Goal: Use online tool/utility: Utilize a website feature to perform a specific function

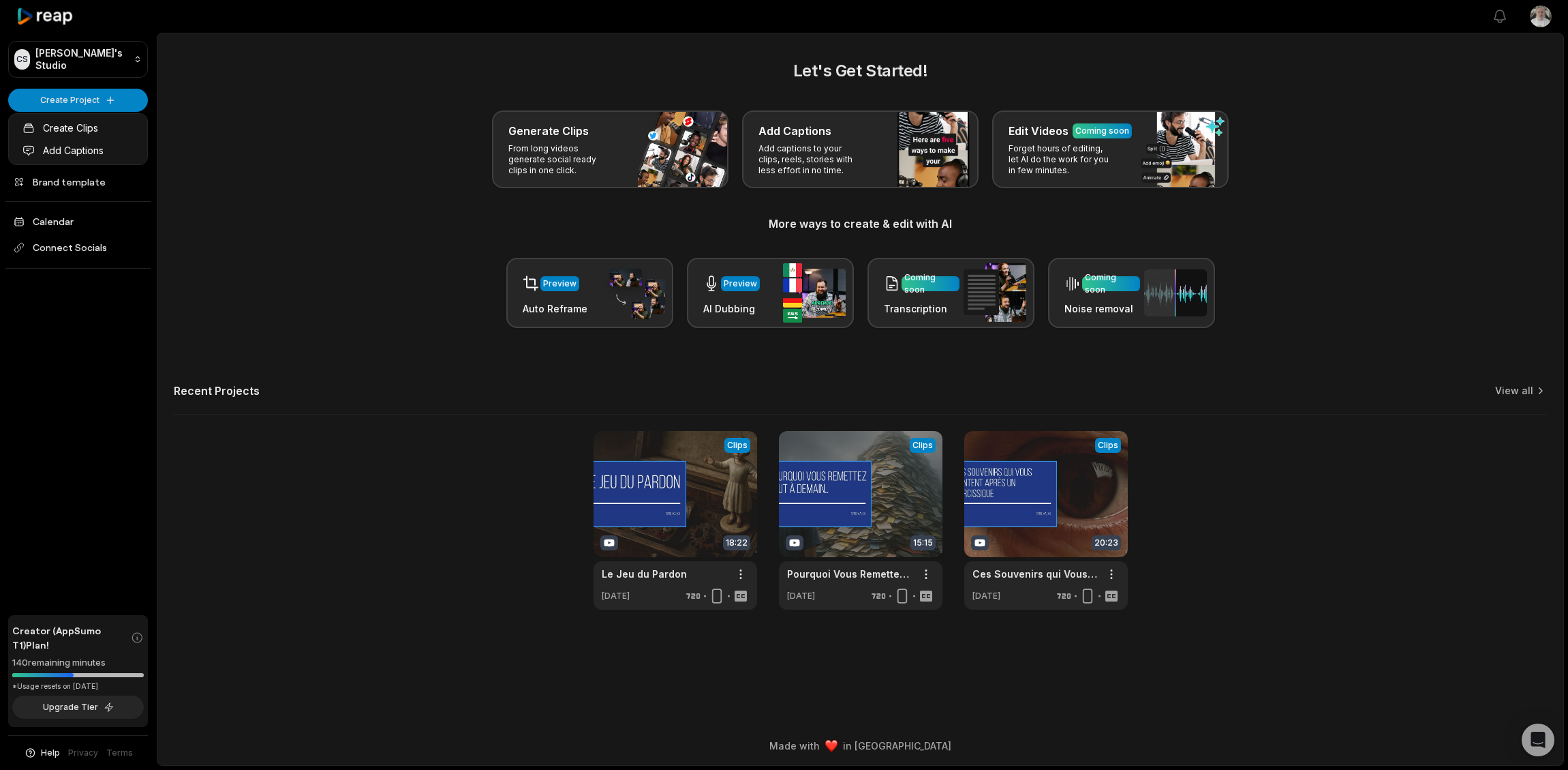
click at [1113, 576] on html "CS Cyril's Studio Create Project Home Projects Brand template Calendar Connect …" at bounding box center [784, 385] width 1568 height 770
click at [1064, 623] on span "Delete" at bounding box center [1070, 622] width 30 height 15
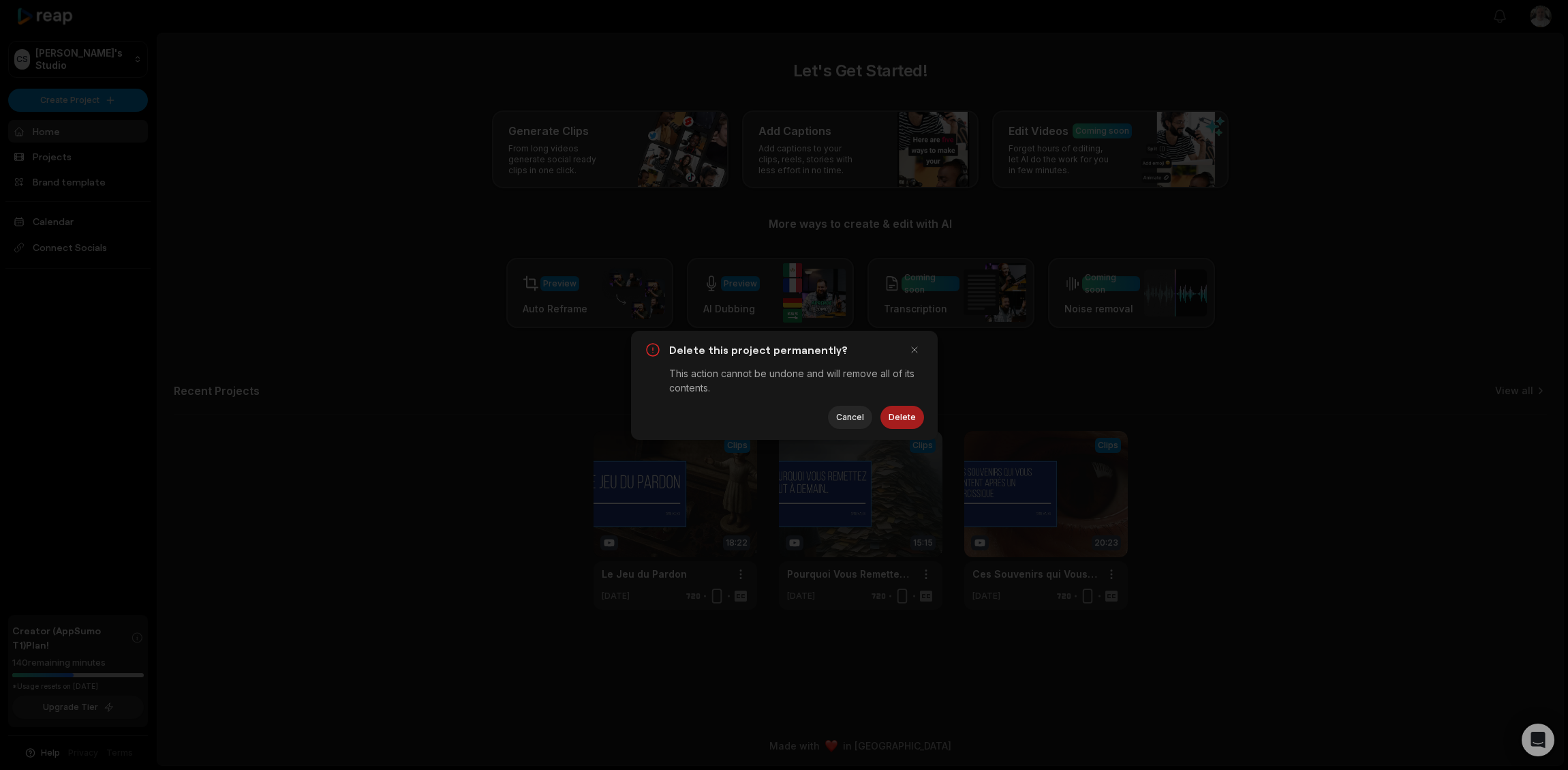
click at [913, 424] on button "Delete" at bounding box center [903, 416] width 44 height 23
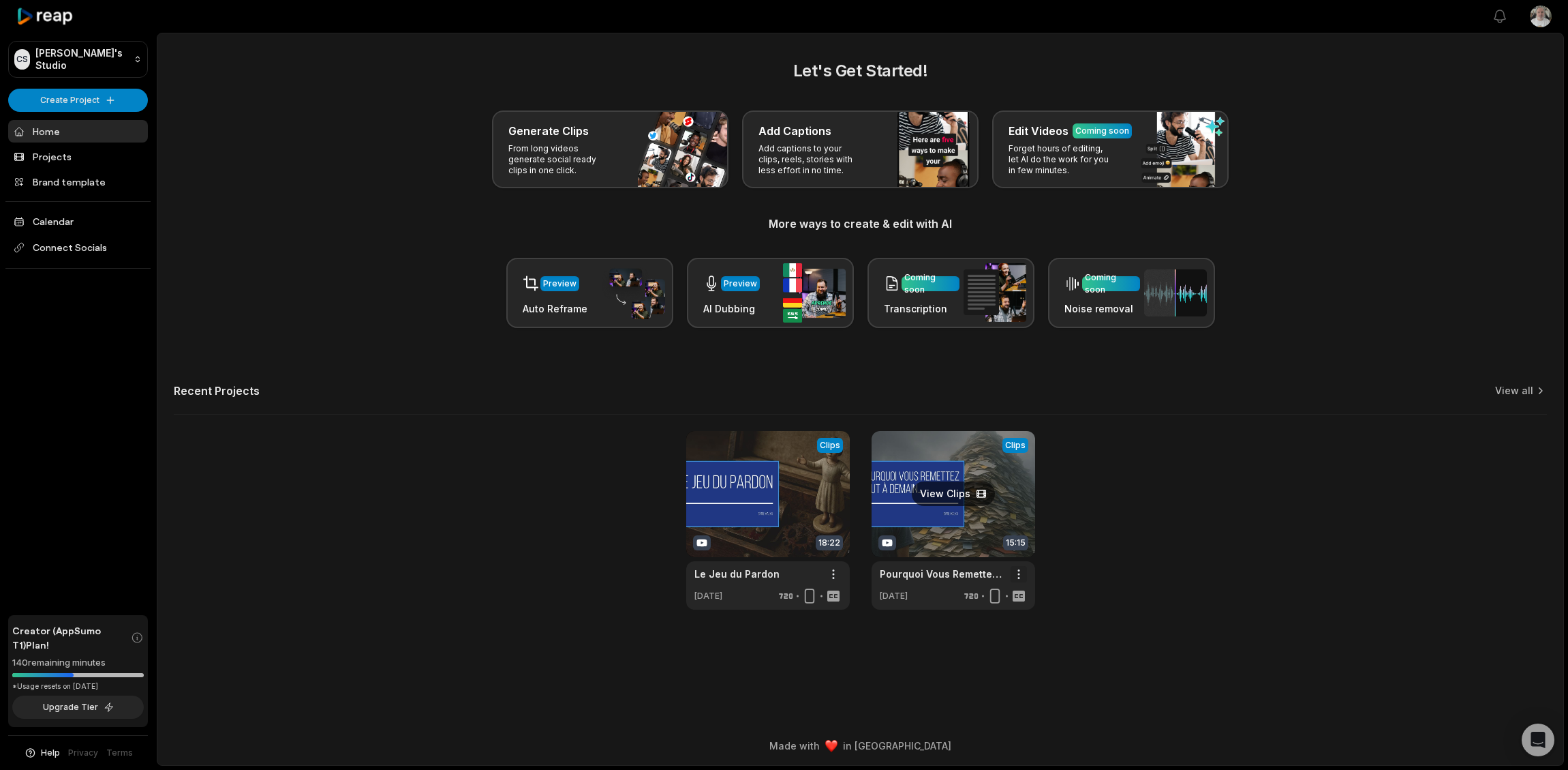
click at [1021, 576] on html "CS Cyril's Studio Create Project Home Projects Brand template Calendar Connect …" at bounding box center [784, 385] width 1568 height 770
click at [984, 618] on span "Delete" at bounding box center [978, 622] width 30 height 15
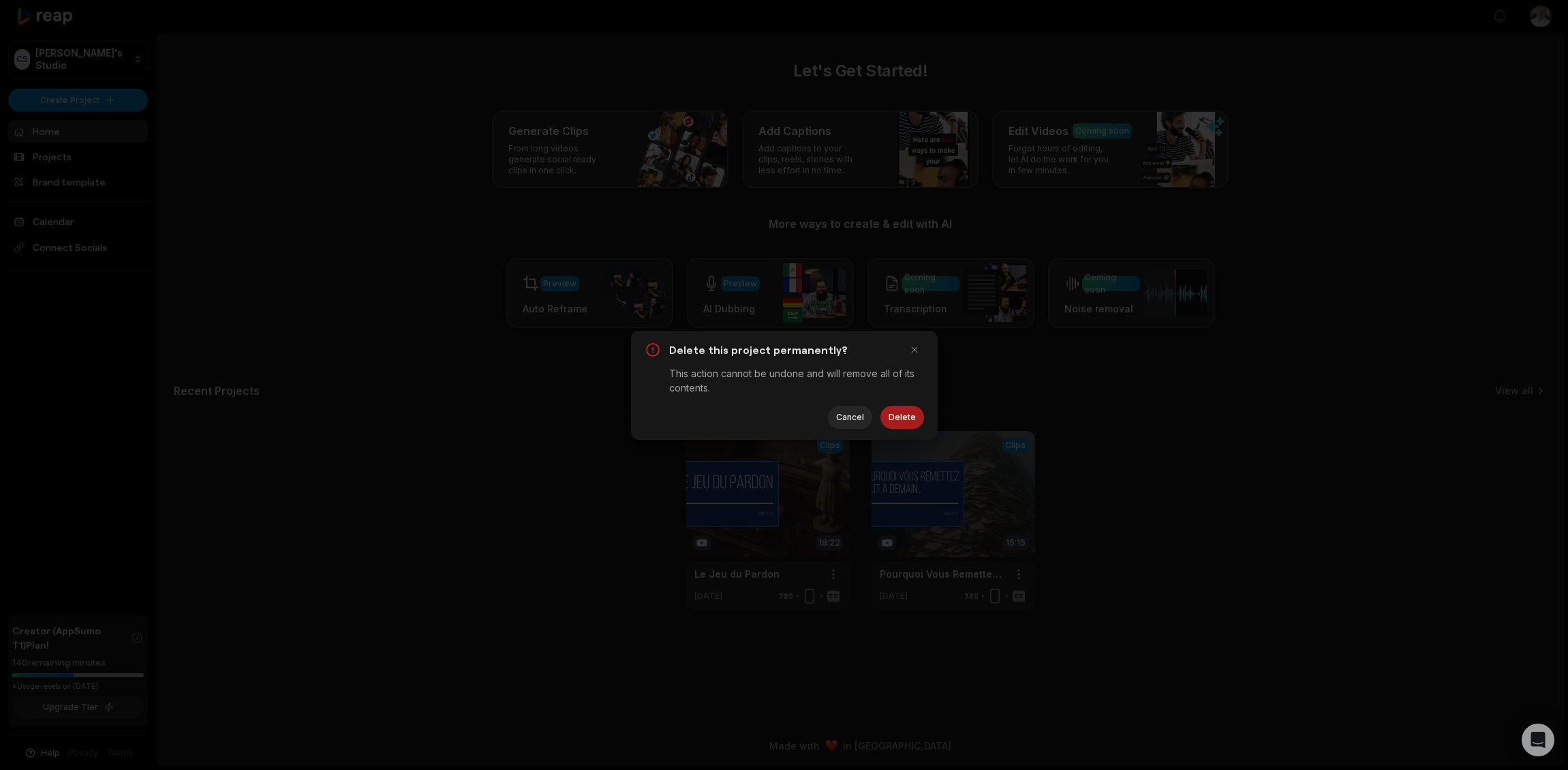
click at [900, 421] on button "Delete" at bounding box center [903, 416] width 44 height 23
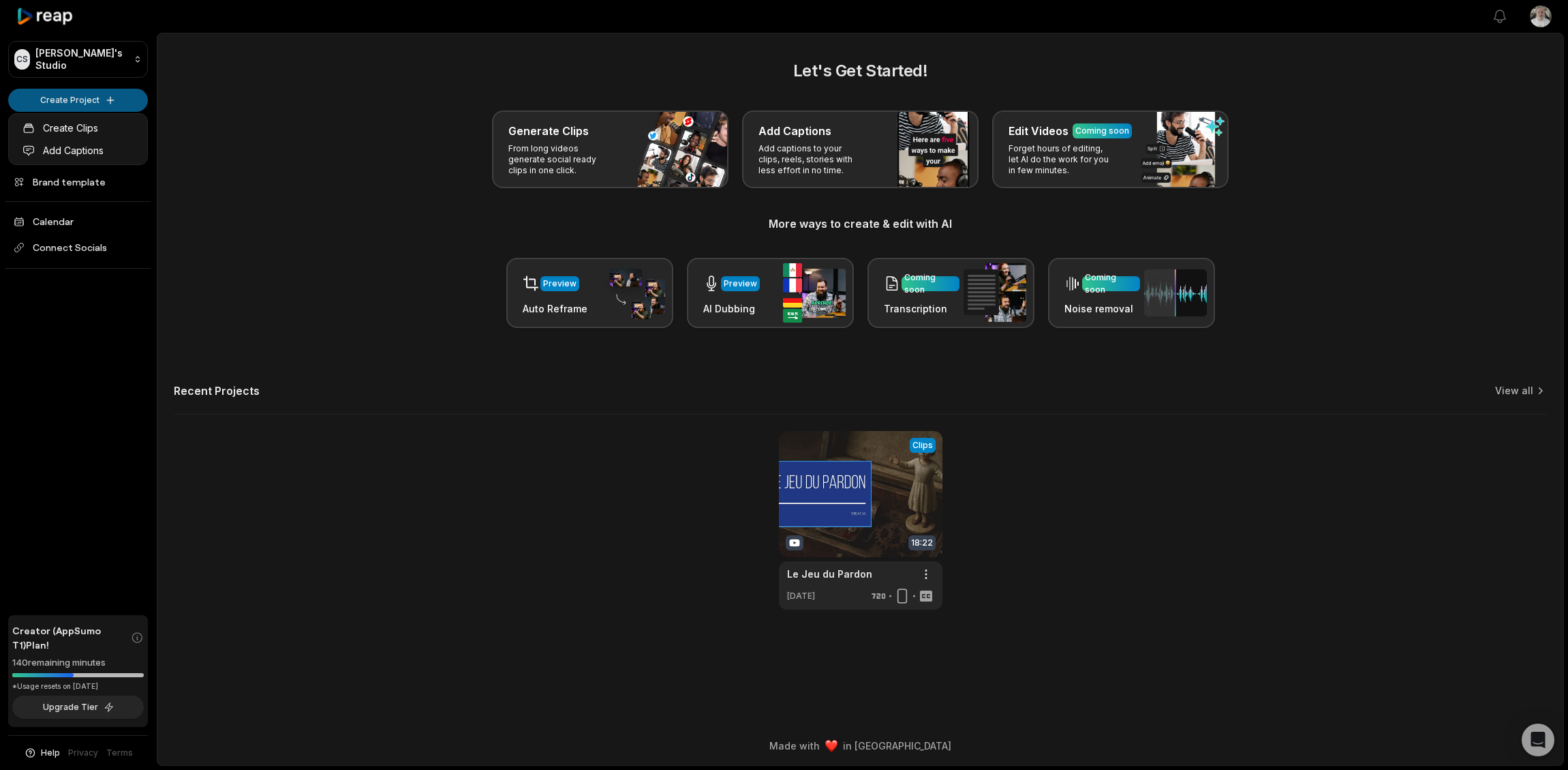
click at [104, 90] on html "CS Cyril's Studio Create Project Home Projects Brand template Calendar Connect …" at bounding box center [784, 385] width 1568 height 770
click at [90, 126] on link "Create Clips" at bounding box center [78, 127] width 133 height 23
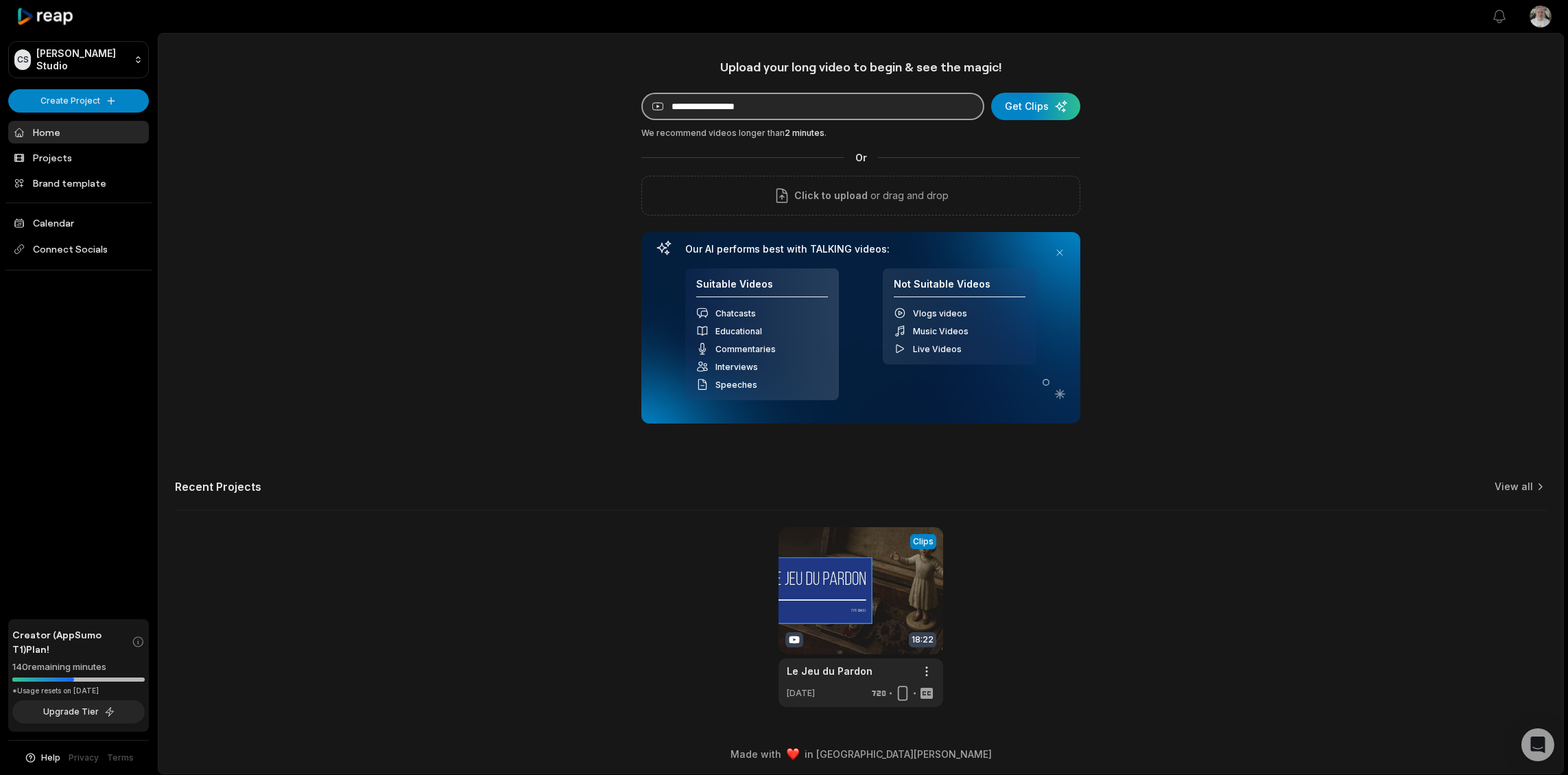
click at [737, 101] on input at bounding box center [813, 106] width 343 height 28
paste input "**********"
type input "**********"
click at [1035, 113] on div "submit" at bounding box center [1035, 106] width 89 height 28
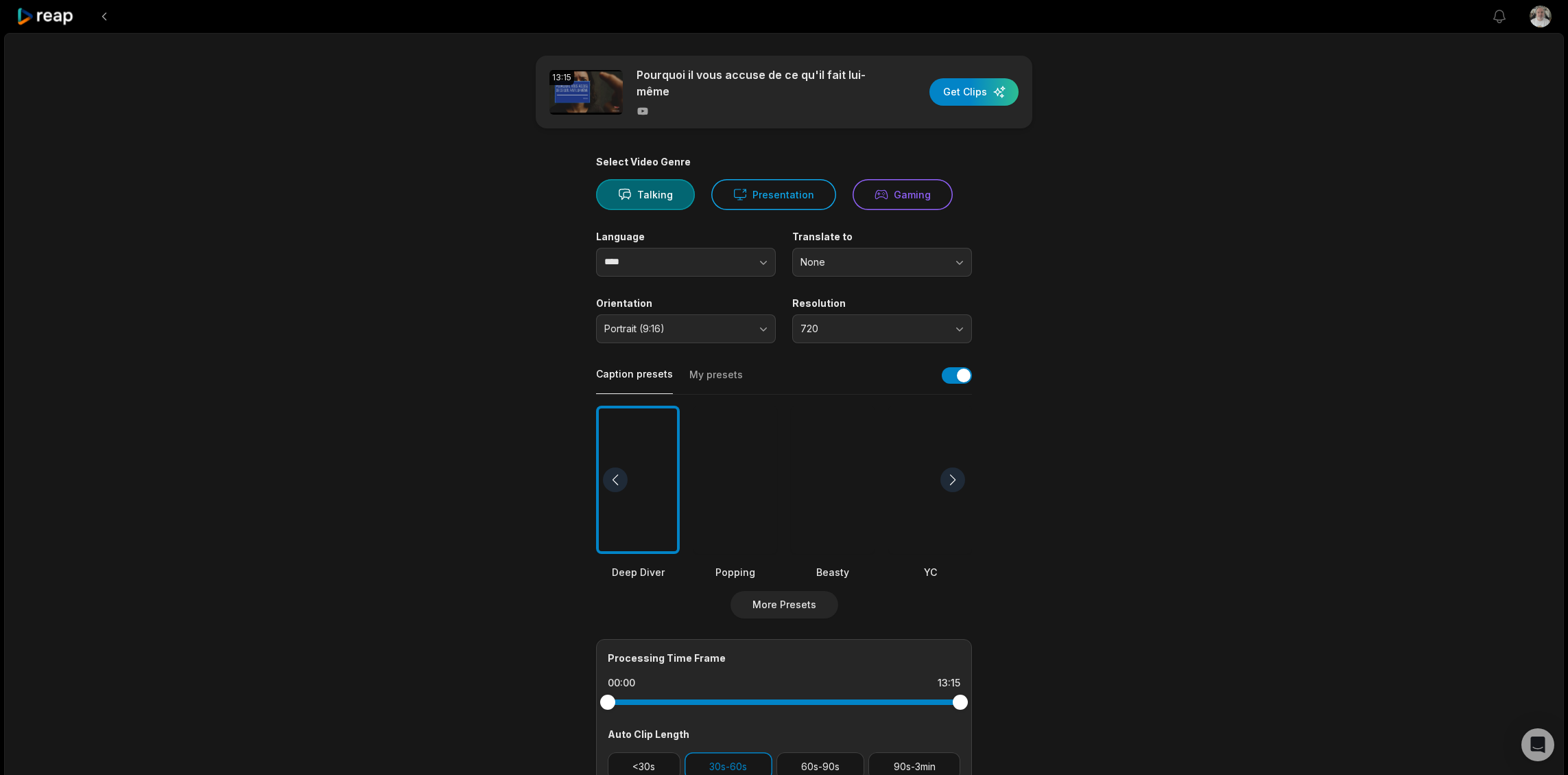
click at [814, 488] on div at bounding box center [832, 479] width 84 height 149
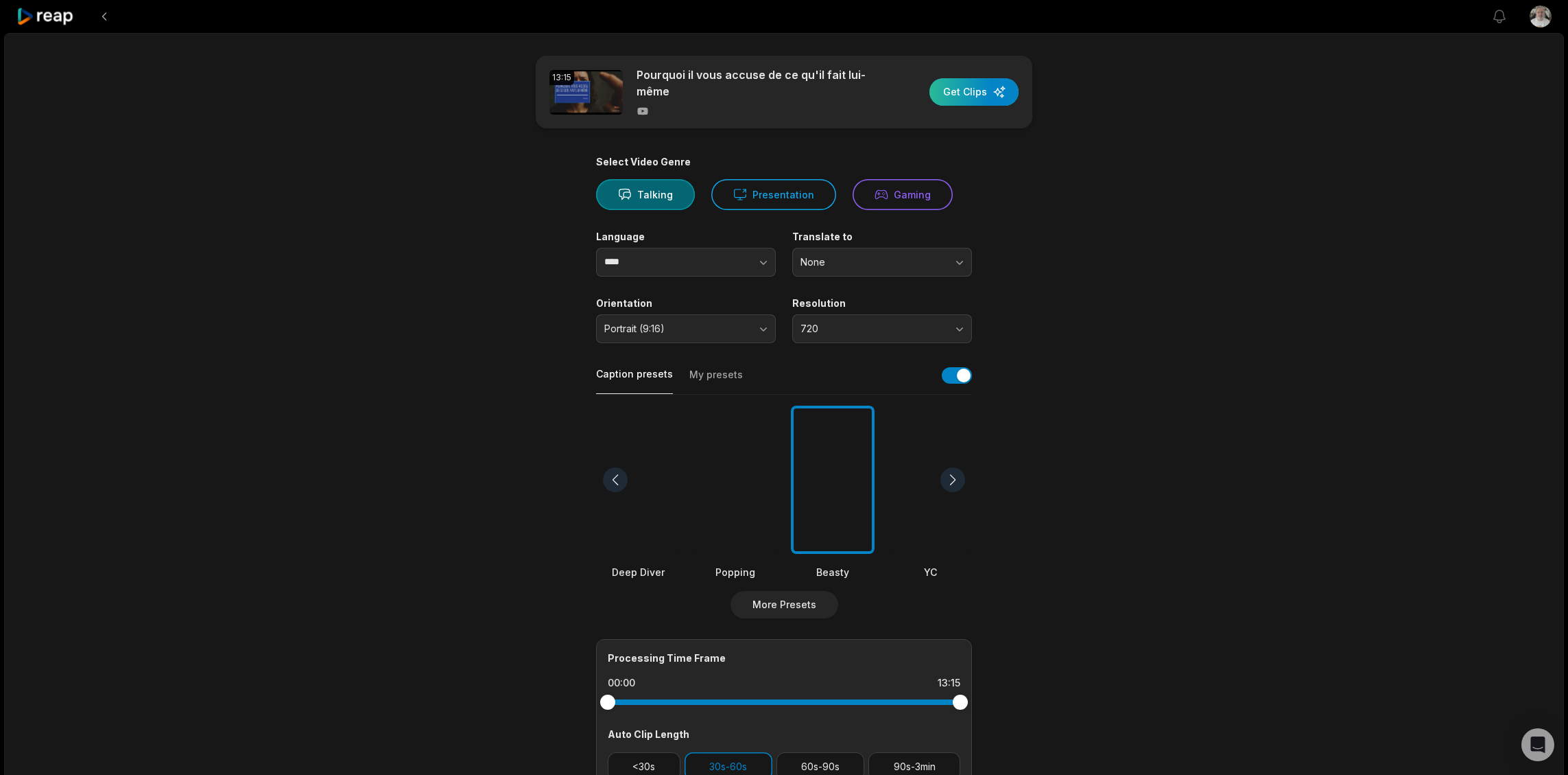
click at [949, 101] on div "button" at bounding box center [974, 92] width 89 height 28
